Goal: Task Accomplishment & Management: Manage account settings

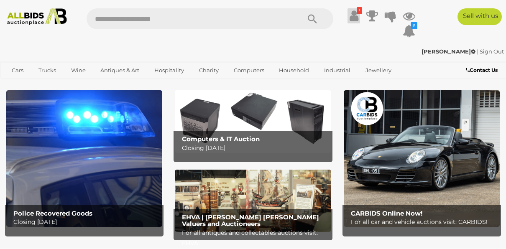
click at [354, 19] on icon at bounding box center [354, 15] width 9 height 15
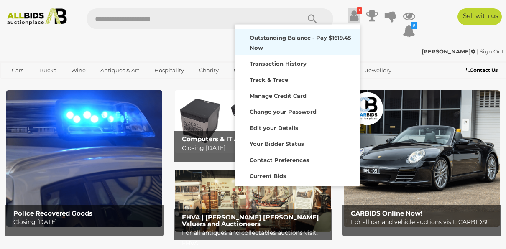
click at [308, 40] on strong "Outstanding Balance - Pay $1619.45 Now" at bounding box center [301, 42] width 102 height 16
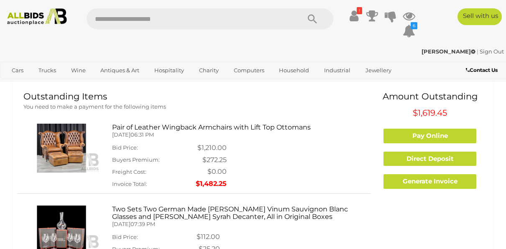
click at [78, 152] on img at bounding box center [61, 148] width 76 height 49
click at [133, 132] on h5 "[DATE] 06:31 PM" at bounding box center [238, 135] width 253 height 6
click at [72, 145] on img at bounding box center [61, 148] width 76 height 49
